Goal: Information Seeking & Learning: Learn about a topic

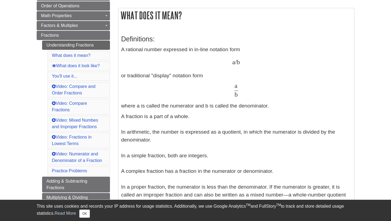
scroll to position [107, 0]
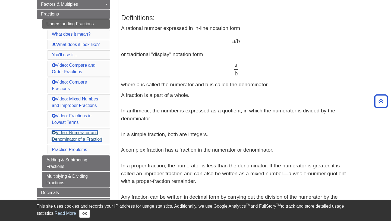
click at [83, 139] on link "Video: Numerator and Denominator of a Fraction" at bounding box center [77, 135] width 50 height 11
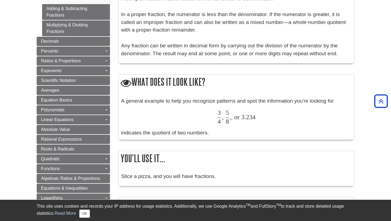
scroll to position [256, 0]
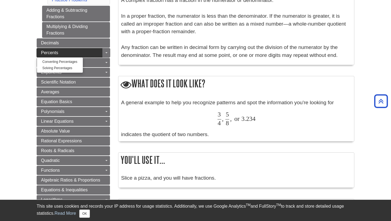
click at [92, 54] on link "Percents" at bounding box center [73, 52] width 73 height 9
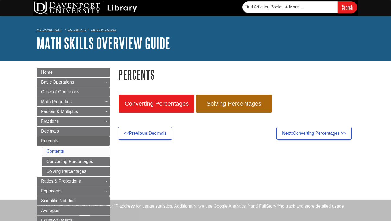
click at [108, 54] on div "My Davenport DU Library Library Guides Math Skills Overview Guide Percents Sear…" at bounding box center [195, 38] width 391 height 45
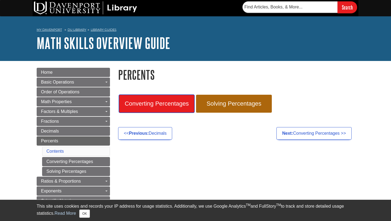
click at [152, 105] on span "Converting Percentages" at bounding box center [156, 103] width 67 height 7
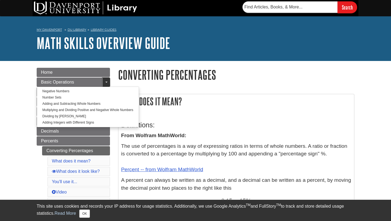
click at [107, 82] on span "Guide Page Menu" at bounding box center [106, 81] width 2 height 1
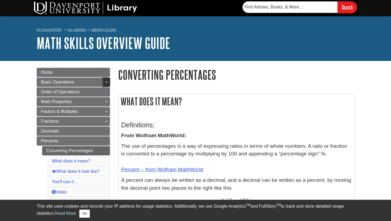
click at [109, 84] on link "Toggle Dropdown" at bounding box center [106, 81] width 8 height 9
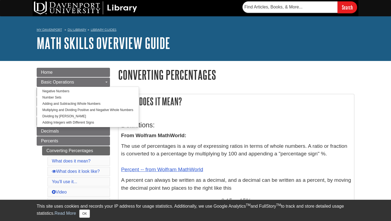
click at [107, 83] on link "Toggle Dropdown" at bounding box center [106, 81] width 8 height 9
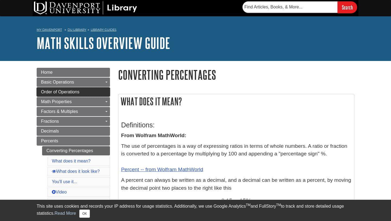
click at [107, 95] on link "Order of Operations" at bounding box center [73, 91] width 73 height 9
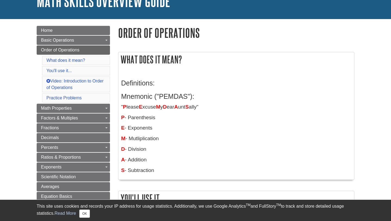
scroll to position [48, 0]
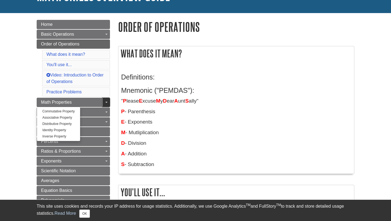
click at [105, 105] on link "Toggle Dropdown" at bounding box center [106, 101] width 8 height 9
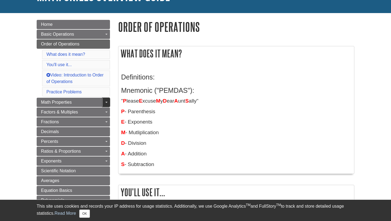
click at [106, 102] on span "Guide Page Menu" at bounding box center [106, 102] width 2 height 1
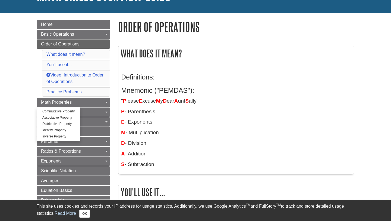
click at [113, 118] on div "Menu Home Basic Operations Toggle Dropdown Negative Numbers Number Sets Adding …" at bounding box center [73, 200] width 81 height 361
click at [113, 132] on div "Menu Home Basic Operations Toggle Dropdown Negative Numbers Number Sets Adding …" at bounding box center [73, 200] width 81 height 361
click at [107, 105] on link "Toggle Dropdown" at bounding box center [106, 101] width 8 height 9
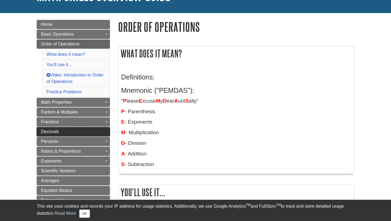
click at [107, 132] on link "Decimals" at bounding box center [73, 131] width 73 height 9
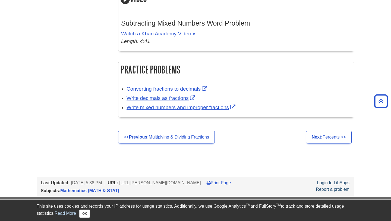
scroll to position [578, 0]
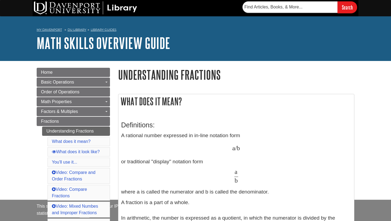
scroll to position [952, 0]
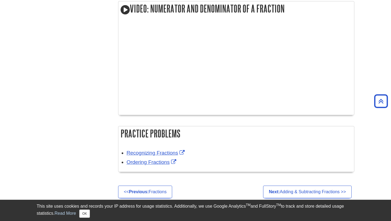
scroll to position [107, 0]
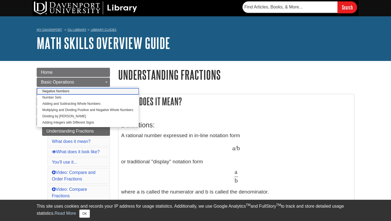
click at [96, 93] on link "Negative Numbers" at bounding box center [88, 91] width 102 height 6
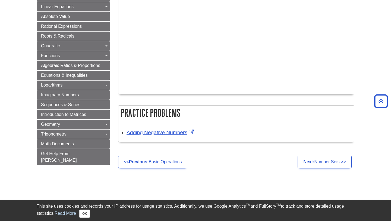
scroll to position [356, 0]
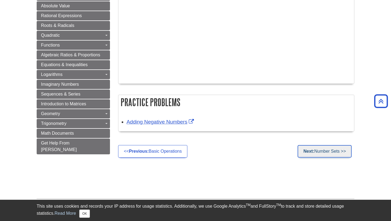
click at [329, 155] on link "Next: Number Sets >>" at bounding box center [325, 151] width 54 height 12
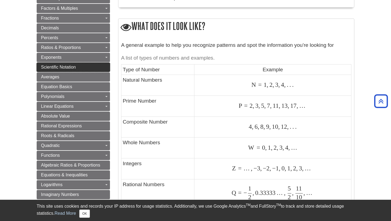
scroll to position [213, 0]
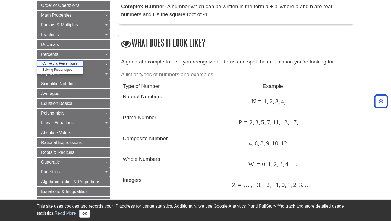
click at [73, 62] on link "Converting Percentages" at bounding box center [60, 63] width 46 height 6
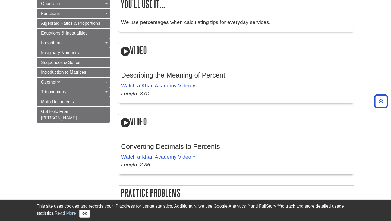
scroll to position [335, 0]
